Goal: Task Accomplishment & Management: Use online tool/utility

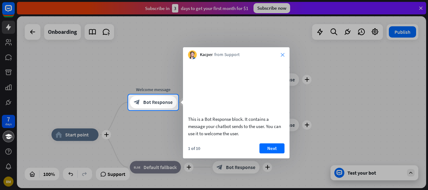
click at [284, 54] on icon "close" at bounding box center [283, 55] width 4 height 4
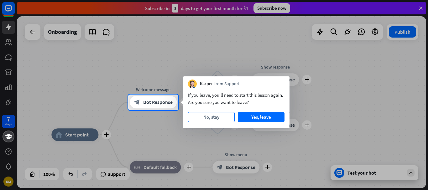
click at [216, 116] on button "No, stay" at bounding box center [211, 117] width 47 height 10
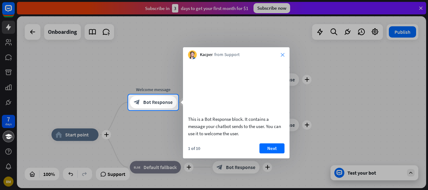
click at [283, 55] on div "Kacper from Support close" at bounding box center [236, 53] width 107 height 12
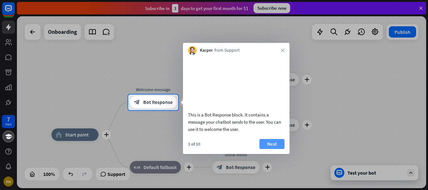
click at [267, 149] on button "Next" at bounding box center [271, 144] width 25 height 10
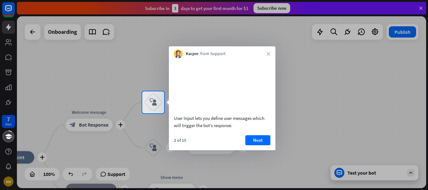
click at [9, 28] on div at bounding box center [214, 45] width 428 height 91
click at [374, 30] on div at bounding box center [214, 45] width 428 height 91
click at [400, 172] on div at bounding box center [214, 151] width 428 height 77
click at [421, 8] on div at bounding box center [214, 45] width 428 height 91
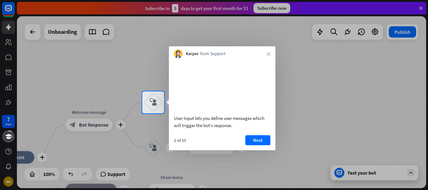
click at [421, 9] on div at bounding box center [214, 45] width 428 height 91
click at [257, 145] on button "Next" at bounding box center [257, 140] width 25 height 10
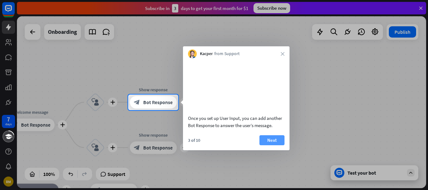
click at [274, 145] on button "Next" at bounding box center [271, 140] width 25 height 10
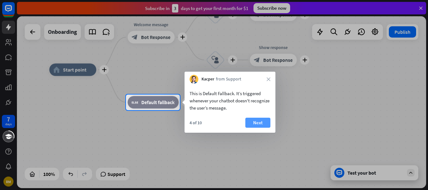
click at [256, 122] on button "Next" at bounding box center [257, 123] width 25 height 10
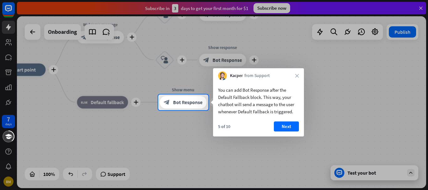
click at [298, 128] on body "7 days RM close Product Help First steps Get started with ChatBot Help Center F…" at bounding box center [214, 95] width 428 height 190
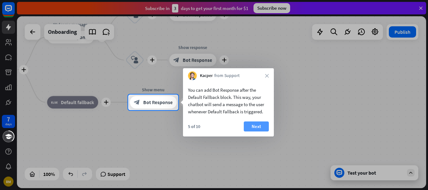
click at [257, 129] on button "Next" at bounding box center [256, 127] width 25 height 10
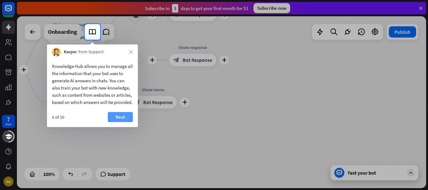
click at [125, 115] on button "Next" at bounding box center [120, 117] width 25 height 10
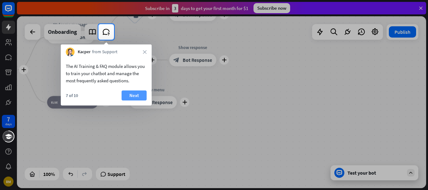
click at [132, 94] on button "Next" at bounding box center [134, 96] width 25 height 10
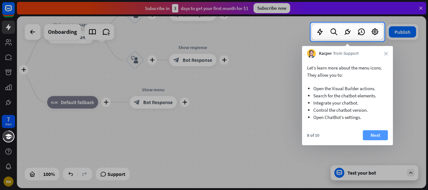
click at [378, 136] on button "Next" at bounding box center [375, 135] width 25 height 10
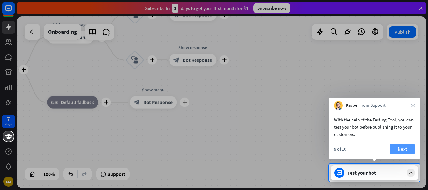
click at [404, 151] on button "Next" at bounding box center [402, 149] width 25 height 10
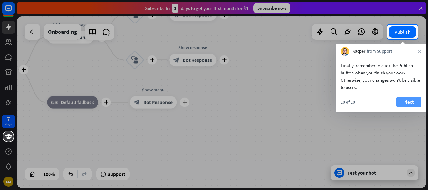
click at [414, 103] on button "Next" at bounding box center [408, 102] width 25 height 10
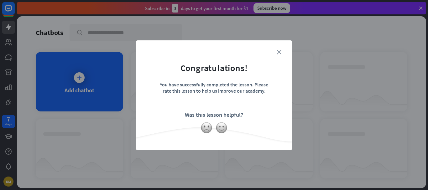
click at [280, 52] on icon "close" at bounding box center [279, 52] width 5 height 5
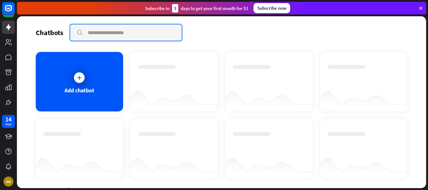
click at [97, 33] on input "text" at bounding box center [126, 32] width 112 height 16
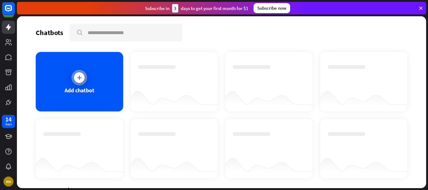
click at [79, 80] on icon at bounding box center [79, 78] width 6 height 6
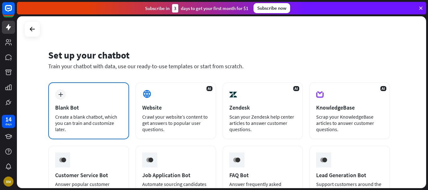
click at [62, 94] on icon "plus" at bounding box center [60, 94] width 5 height 4
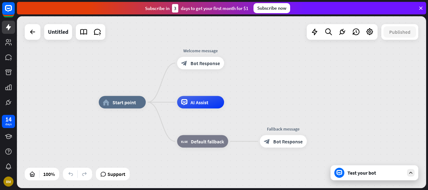
click at [353, 172] on div "Test your bot" at bounding box center [375, 173] width 56 height 6
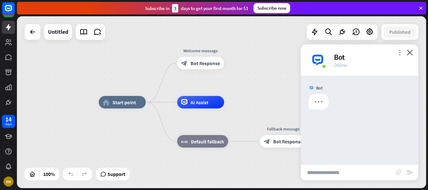
click at [400, 51] on icon "more_vert" at bounding box center [400, 53] width 6 height 6
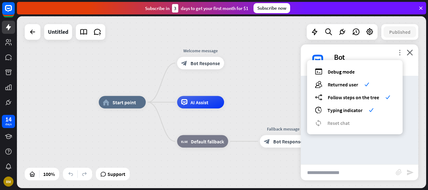
click at [400, 51] on icon "more_vert" at bounding box center [400, 53] width 6 height 6
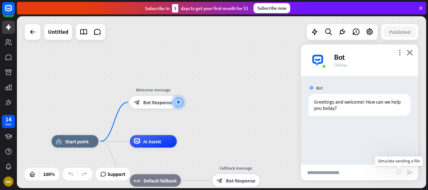
click at [399, 172] on icon "block_attachment" at bounding box center [399, 172] width 6 height 6
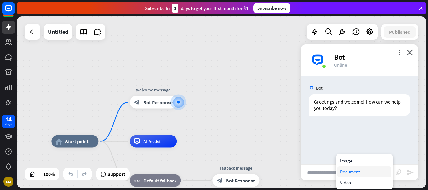
click at [359, 173] on div "Document" at bounding box center [364, 171] width 54 height 11
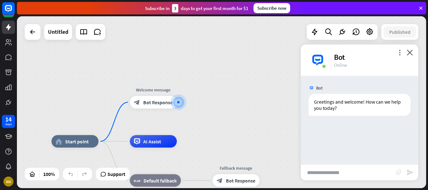
click at [399, 172] on icon "block_attachment" at bounding box center [399, 172] width 6 height 6
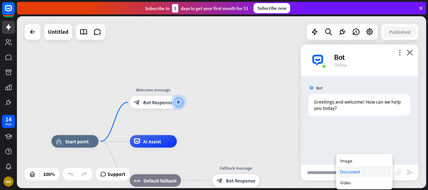
click at [356, 173] on div "Document" at bounding box center [364, 171] width 54 height 11
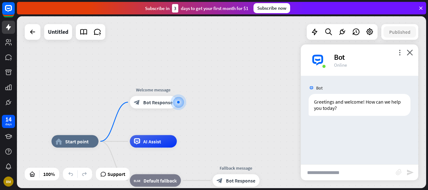
click at [399, 173] on icon "block_attachment" at bounding box center [399, 172] width 6 height 6
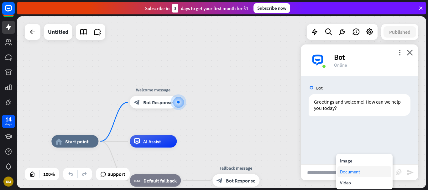
click at [346, 172] on div "Document" at bounding box center [364, 171] width 54 height 11
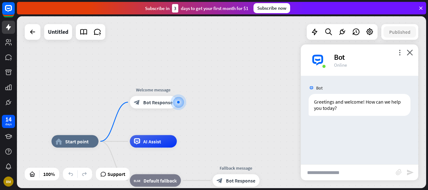
click at [343, 172] on input "text" at bounding box center [348, 173] width 95 height 16
click at [378, 168] on input "text" at bounding box center [348, 173] width 95 height 16
type input "*"
type input "**********"
click at [399, 172] on icon "block_attachment" at bounding box center [399, 172] width 6 height 6
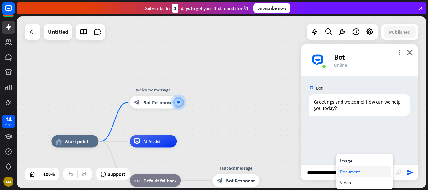
click at [349, 173] on div "Document" at bounding box center [364, 171] width 54 height 11
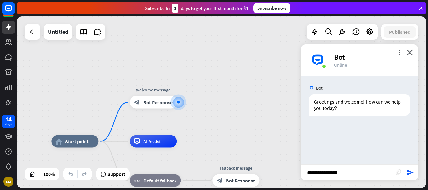
click at [399, 173] on icon "block_attachment" at bounding box center [399, 172] width 6 height 6
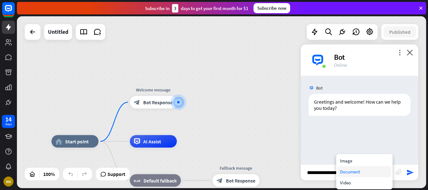
click at [356, 172] on div "Document" at bounding box center [364, 171] width 54 height 11
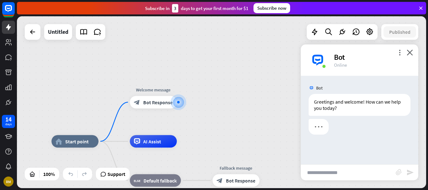
click at [356, 172] on input "**********" at bounding box center [348, 173] width 95 height 16
click at [365, 176] on input "**********" at bounding box center [348, 173] width 95 height 16
click at [411, 173] on icon "send" at bounding box center [410, 173] width 8 height 8
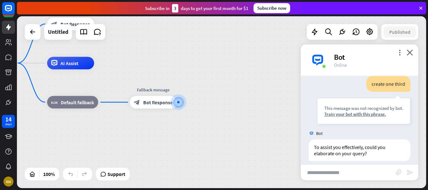
scroll to position [61, 0]
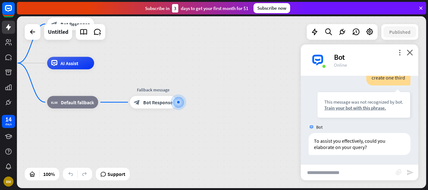
click at [397, 172] on icon "block_attachment" at bounding box center [399, 172] width 6 height 6
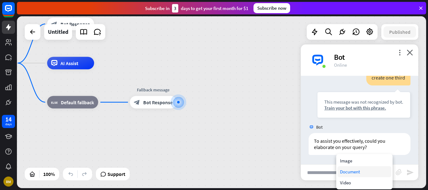
click at [349, 173] on div "Document" at bounding box center [364, 171] width 54 height 11
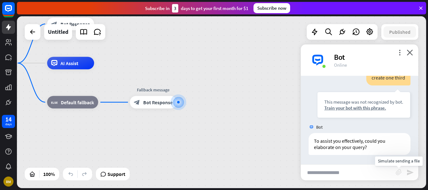
click at [399, 174] on icon "block_attachment" at bounding box center [399, 172] width 6 height 6
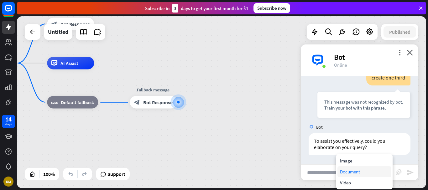
click at [348, 171] on div "Document" at bounding box center [364, 171] width 54 height 11
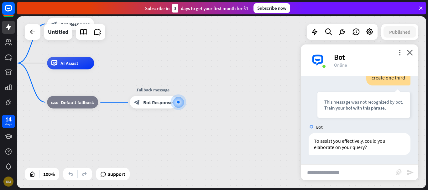
click at [11, 184] on div "RM" at bounding box center [8, 182] width 10 height 10
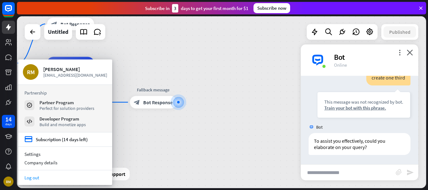
click at [42, 177] on link "Log out" at bounding box center [65, 178] width 94 height 8
